Goal: Task Accomplishment & Management: Use online tool/utility

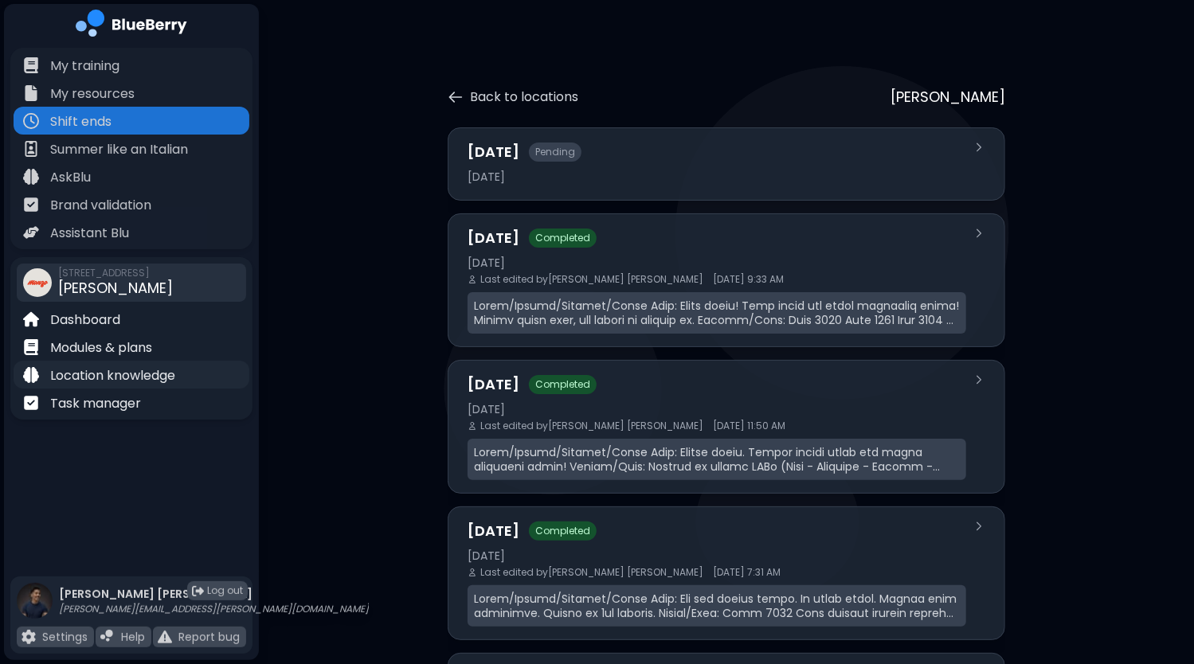
click at [140, 382] on p "Location knowledge" at bounding box center [112, 375] width 125 height 19
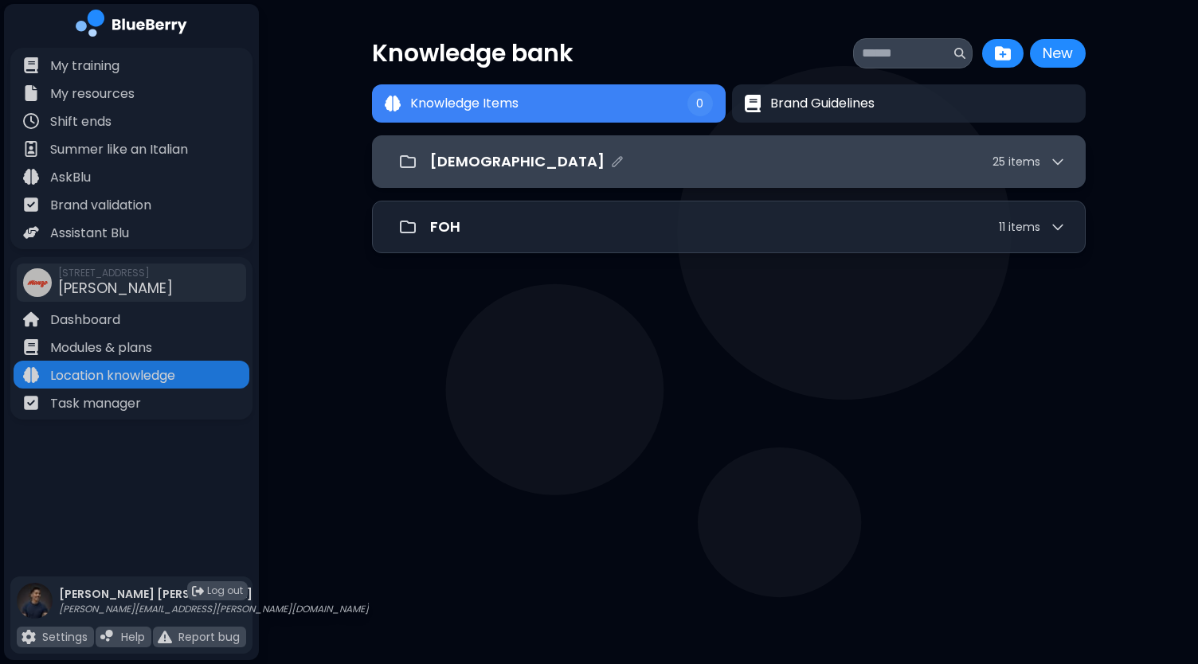
click at [780, 156] on div "[DEMOGRAPHIC_DATA] 25 item s" at bounding box center [748, 162] width 636 height 22
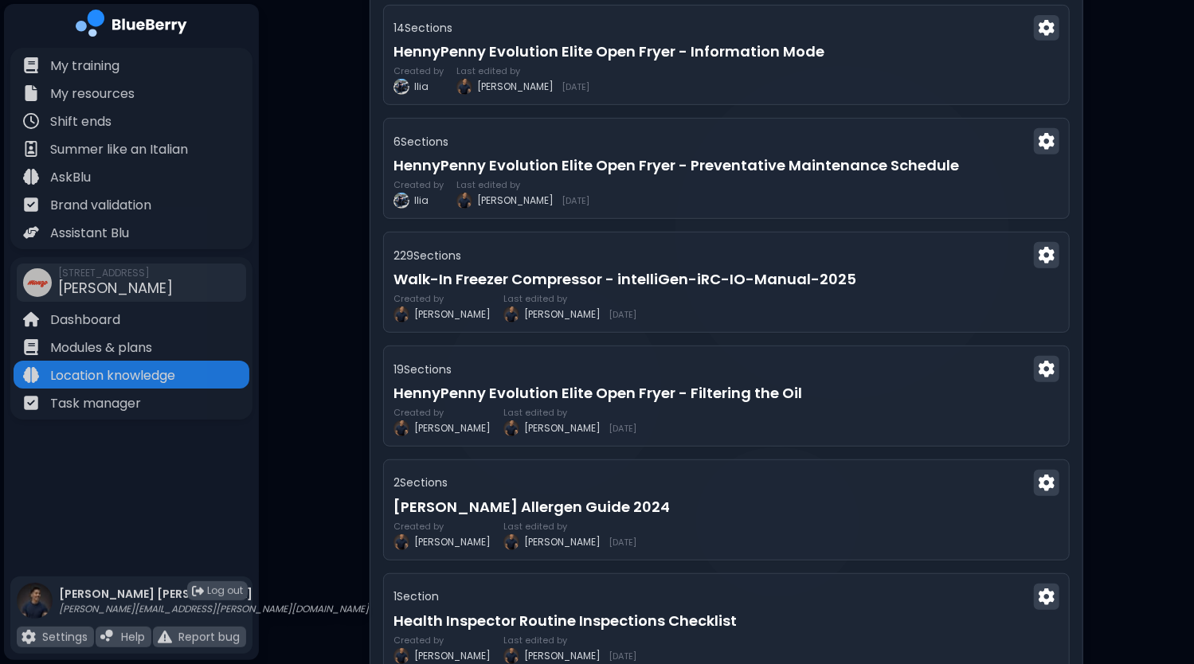
scroll to position [421, 0]
click at [761, 261] on div "229 Section s" at bounding box center [726, 256] width 672 height 26
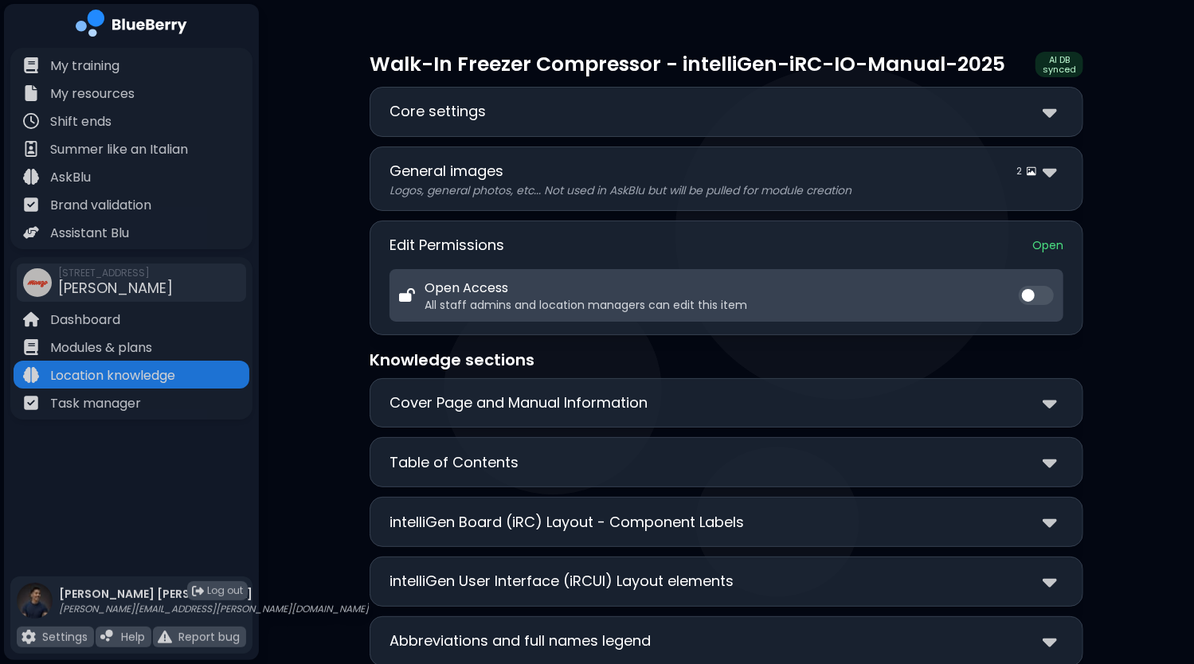
click at [947, 117] on div "Core settings" at bounding box center [727, 111] width 674 height 23
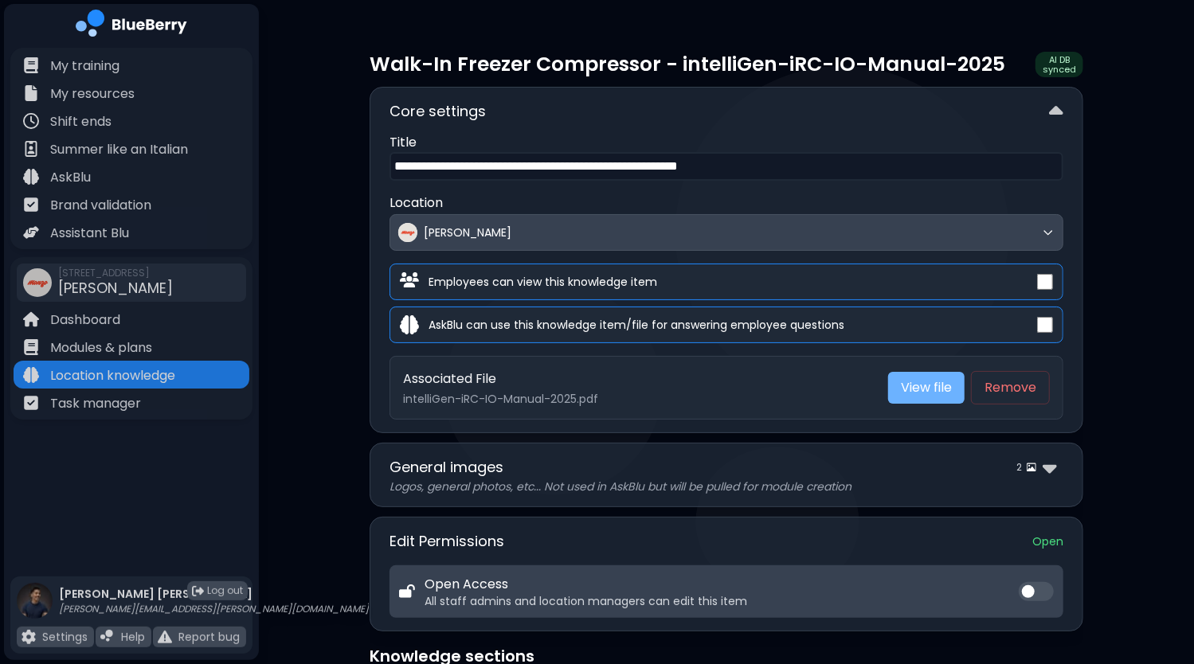
click at [940, 382] on link "View file" at bounding box center [926, 388] width 76 height 32
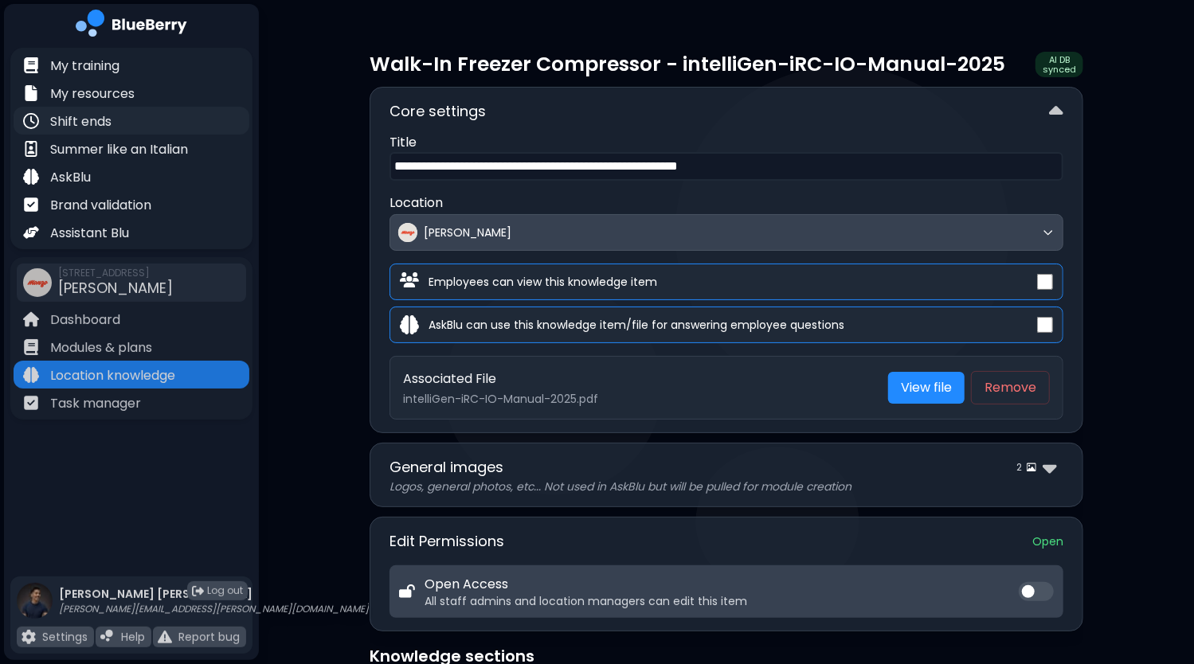
click at [104, 120] on p "Shift ends" at bounding box center [80, 121] width 61 height 19
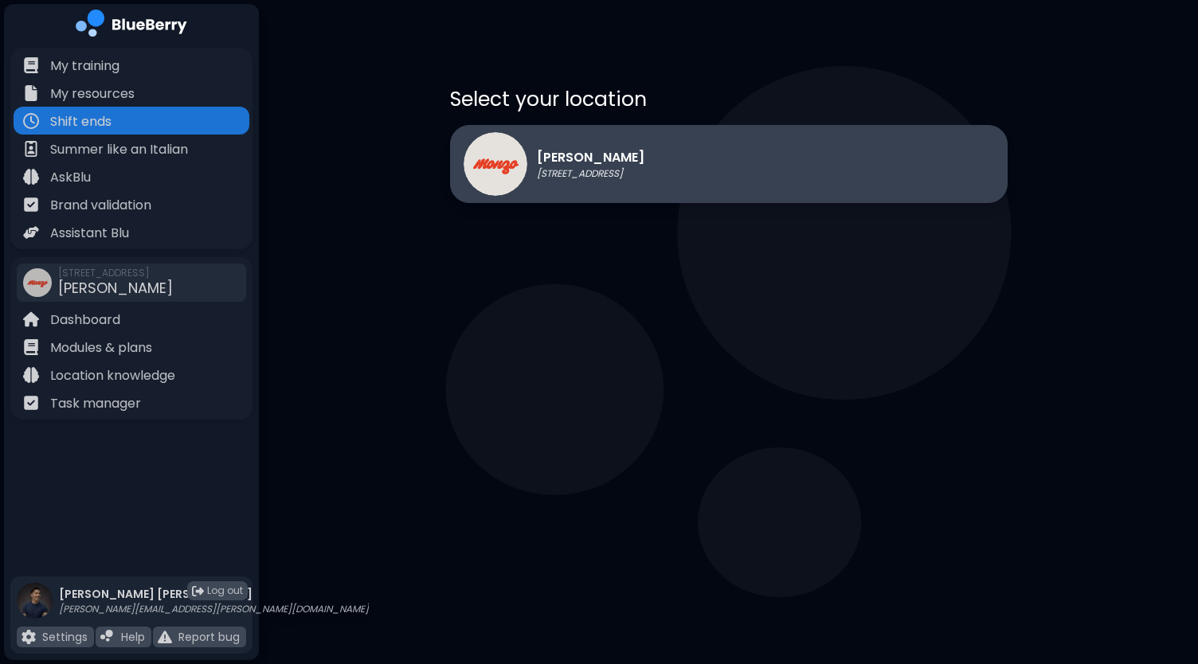
click at [637, 157] on p "[PERSON_NAME]" at bounding box center [591, 157] width 108 height 19
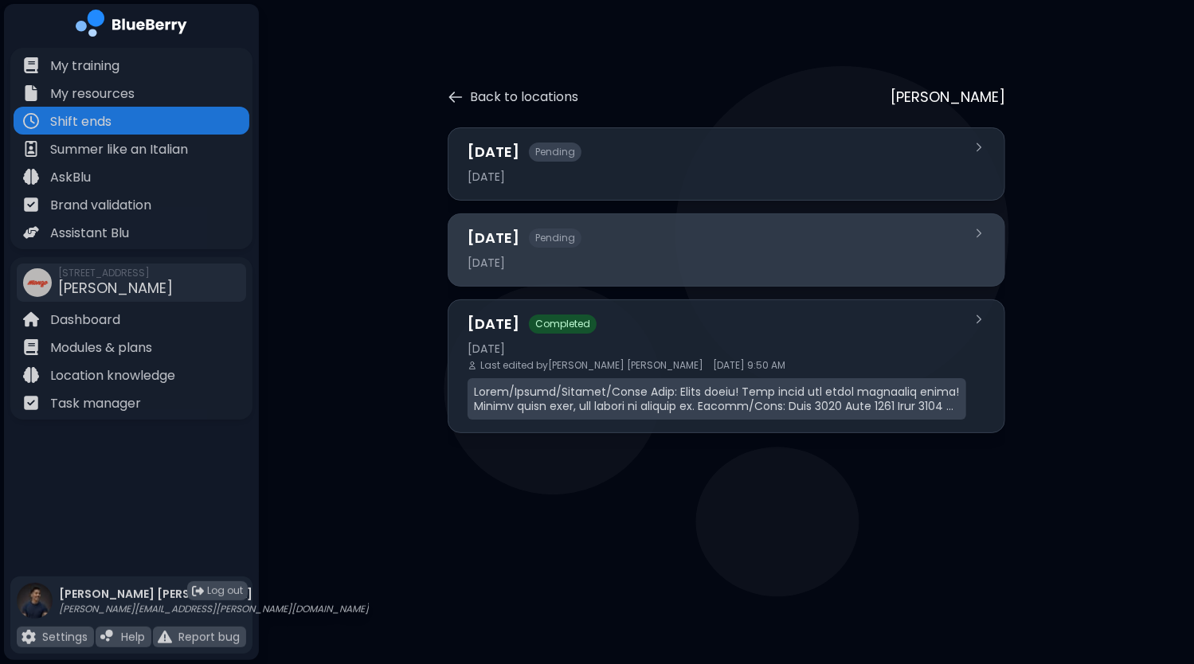
click at [665, 249] on div "[DATE] Pending [DATE]" at bounding box center [717, 250] width 499 height 46
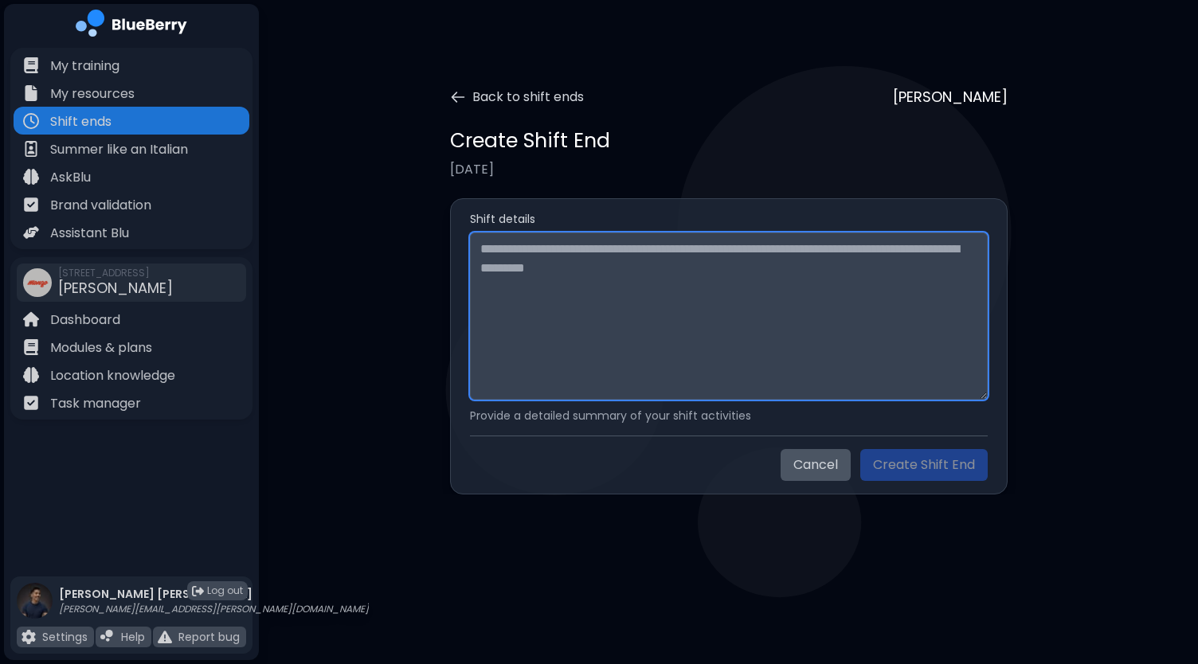
click at [586, 268] on textarea at bounding box center [729, 316] width 518 height 167
paste textarea "**********"
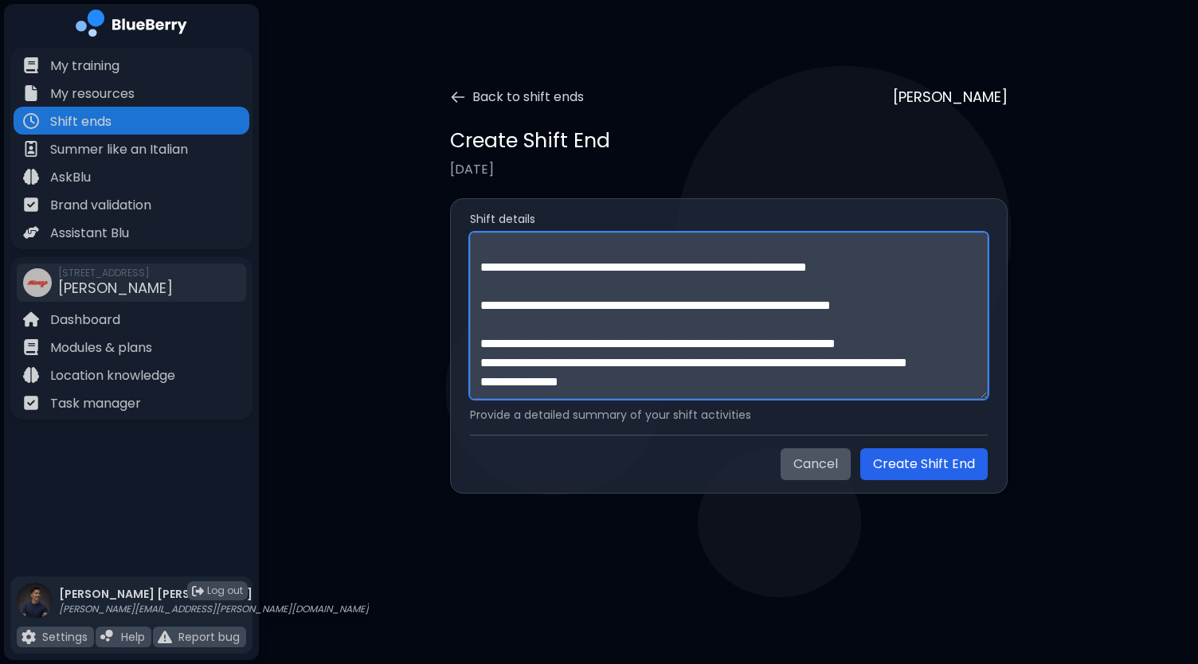
scroll to position [452, 0]
paste textarea "**********"
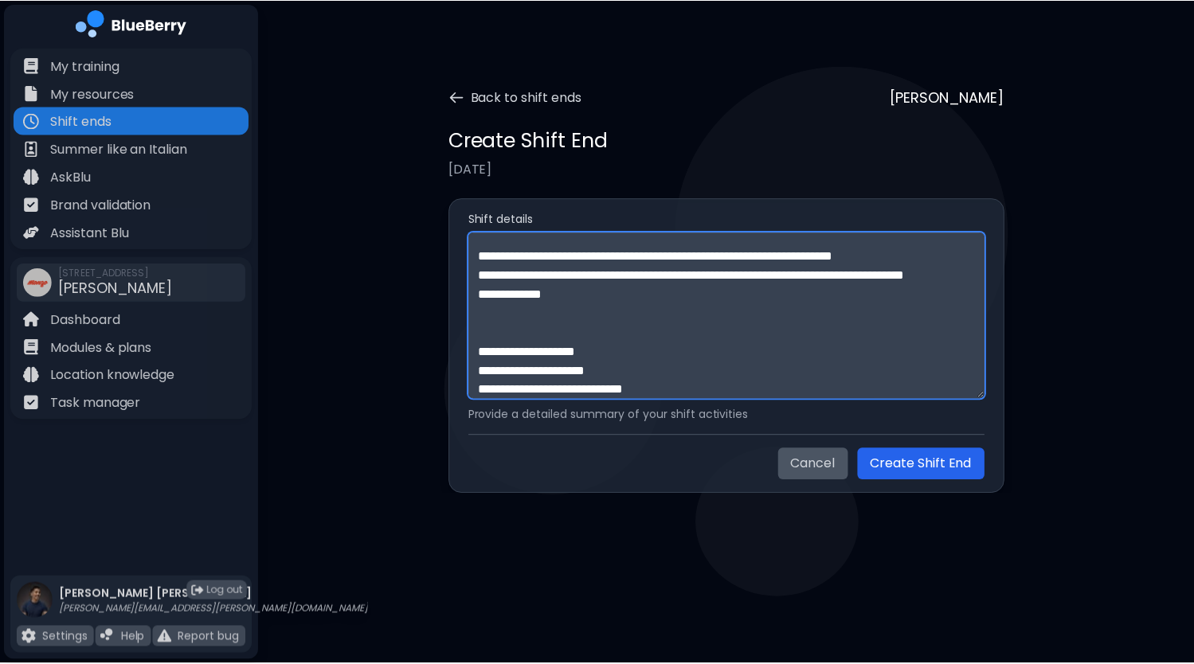
scroll to position [739, 0]
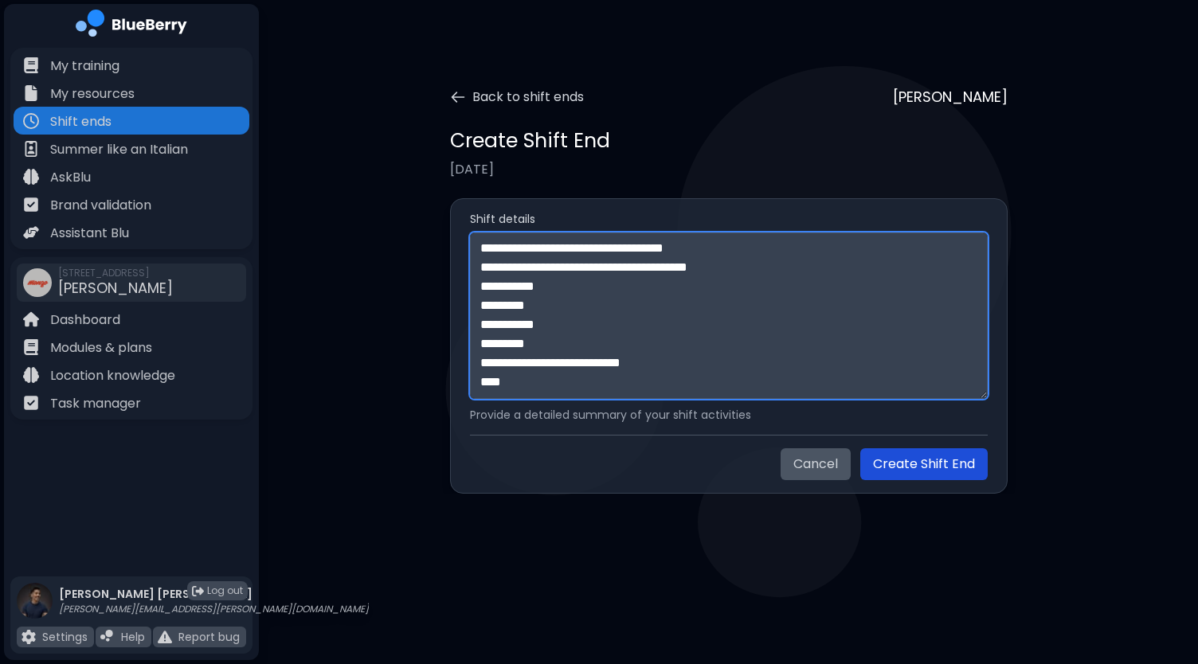
type textarea "**********"
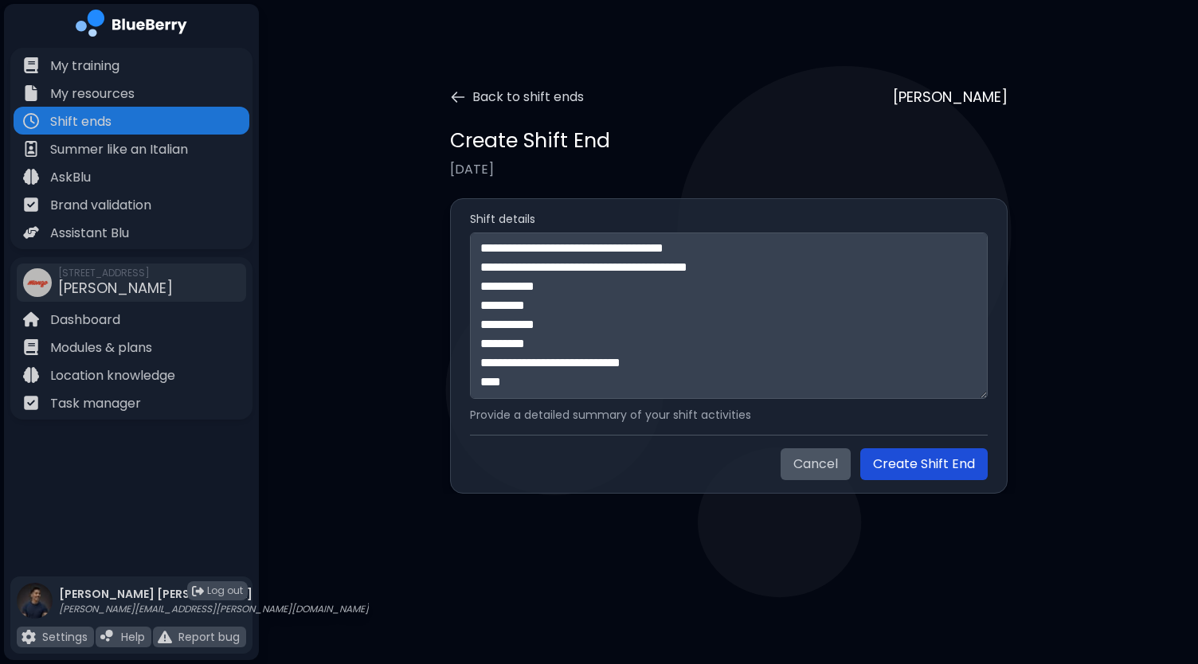
click at [953, 461] on button "Create Shift End" at bounding box center [923, 465] width 127 height 32
